Goal: Transaction & Acquisition: Book appointment/travel/reservation

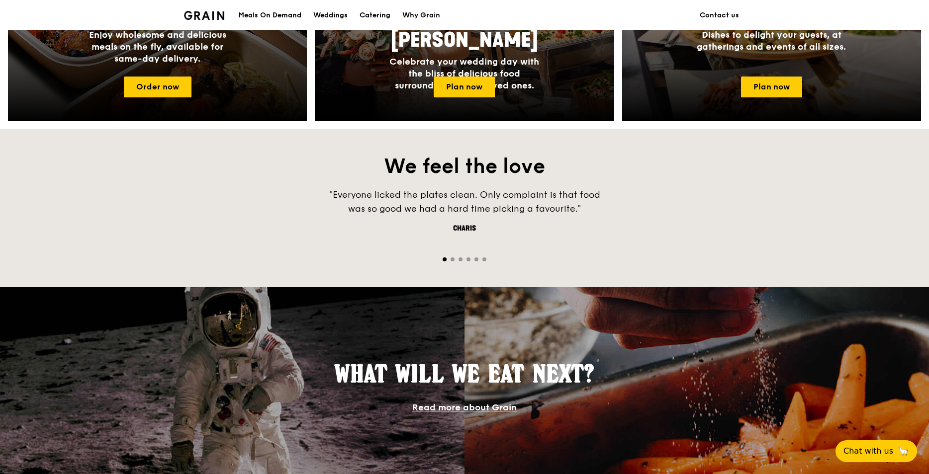
scroll to position [782, 0]
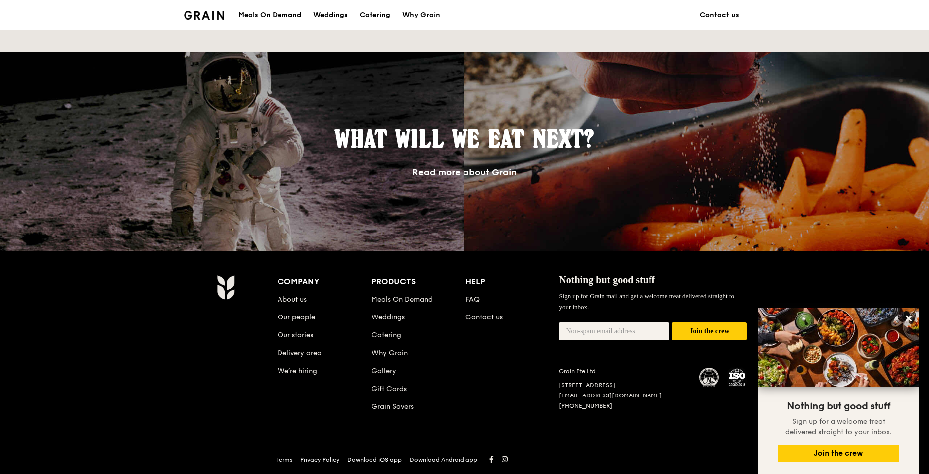
click at [493, 171] on link "Read more about Grain" at bounding box center [464, 172] width 104 height 11
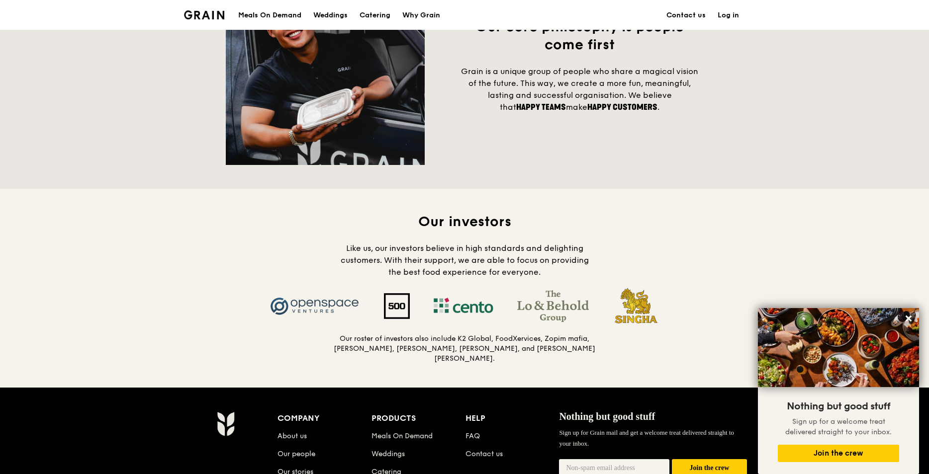
scroll to position [936, 0]
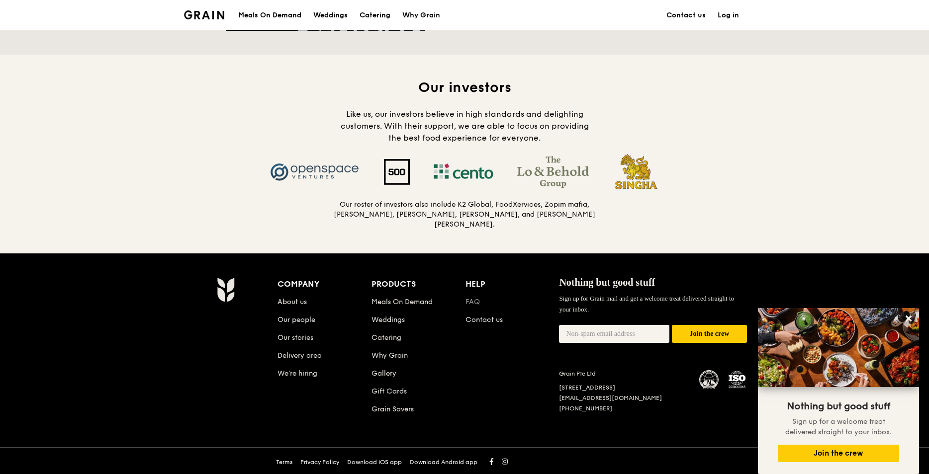
click at [474, 298] on link "FAQ" at bounding box center [473, 302] width 14 height 8
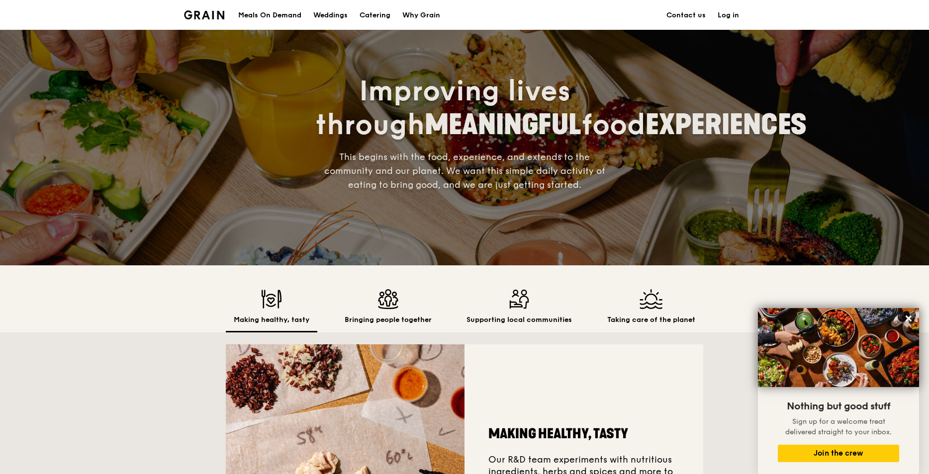
scroll to position [0, 0]
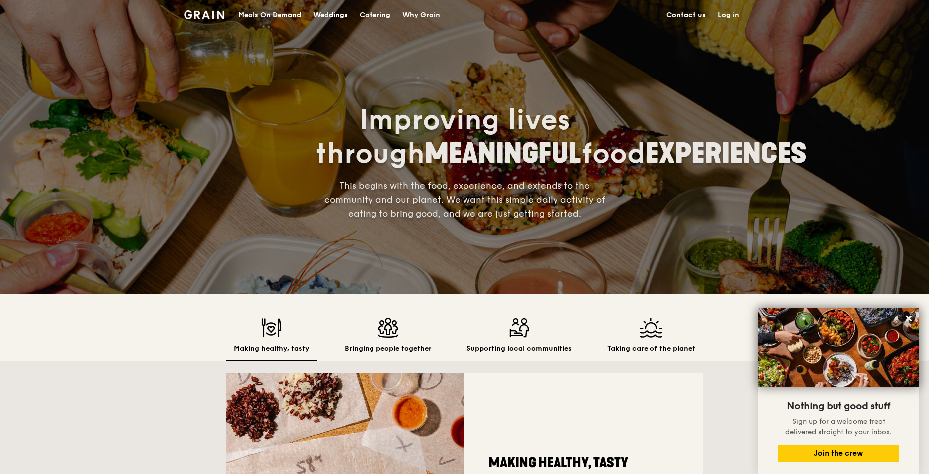
click at [373, 16] on div "Catering" at bounding box center [375, 15] width 31 height 30
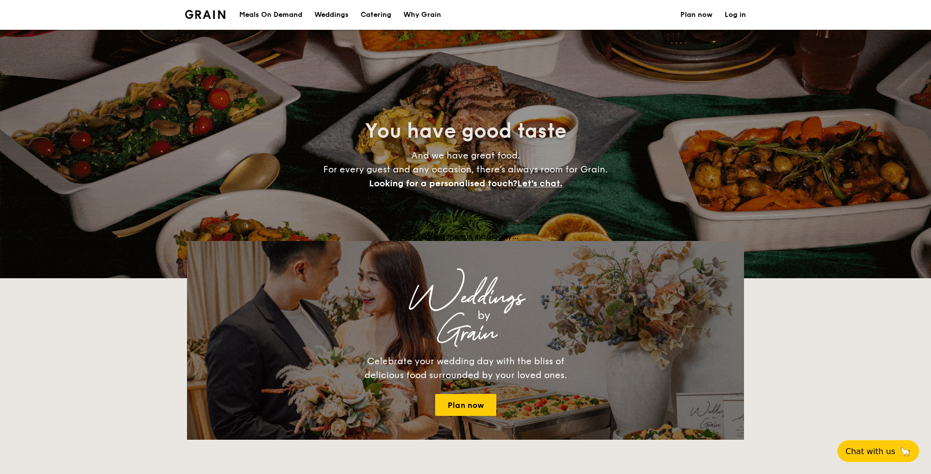
select select
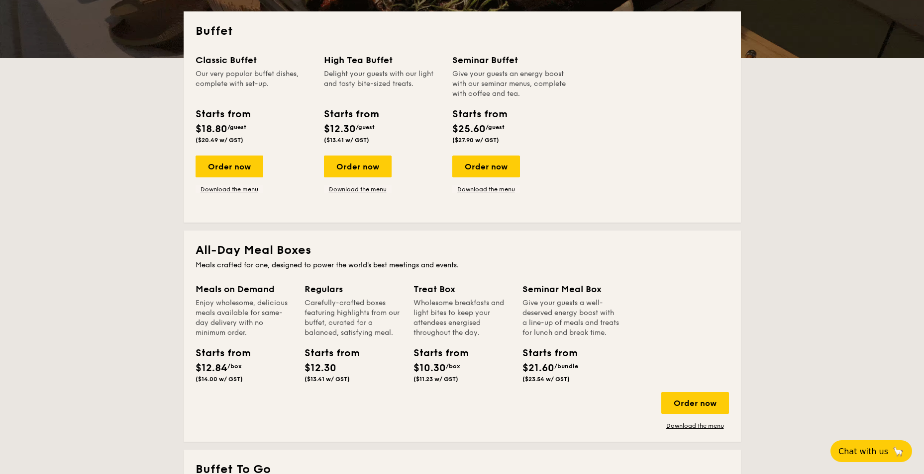
scroll to position [298, 0]
